Goal: Navigation & Orientation: Find specific page/section

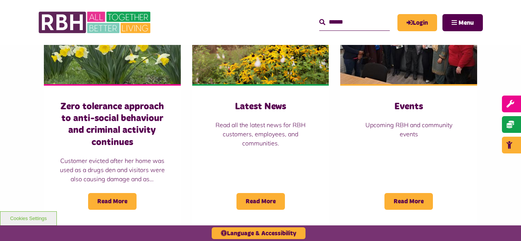
scroll to position [610, 0]
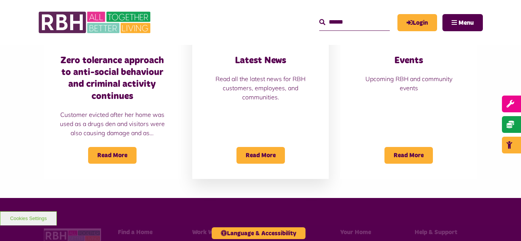
click at [249, 71] on div "Latest News Read all the latest news for RBH customers, employees, and communit…" at bounding box center [260, 78] width 106 height 47
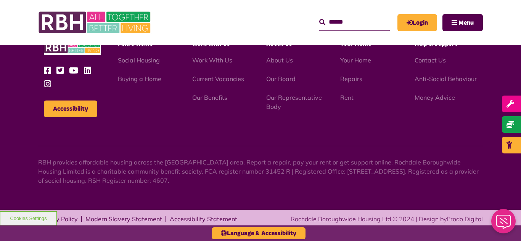
scroll to position [830, 0]
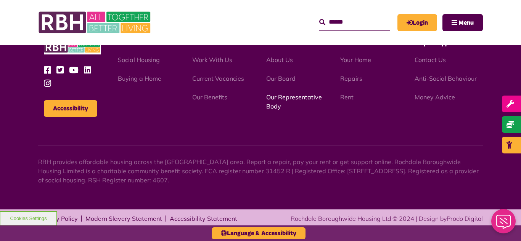
click at [287, 99] on link "Our Representative Body" at bounding box center [294, 101] width 56 height 17
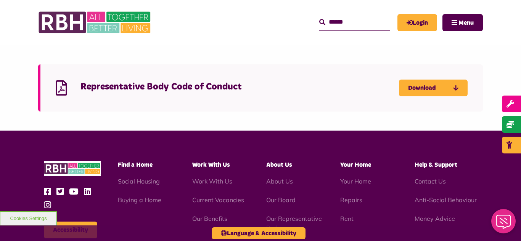
scroll to position [2120, 0]
